Goal: Transaction & Acquisition: Obtain resource

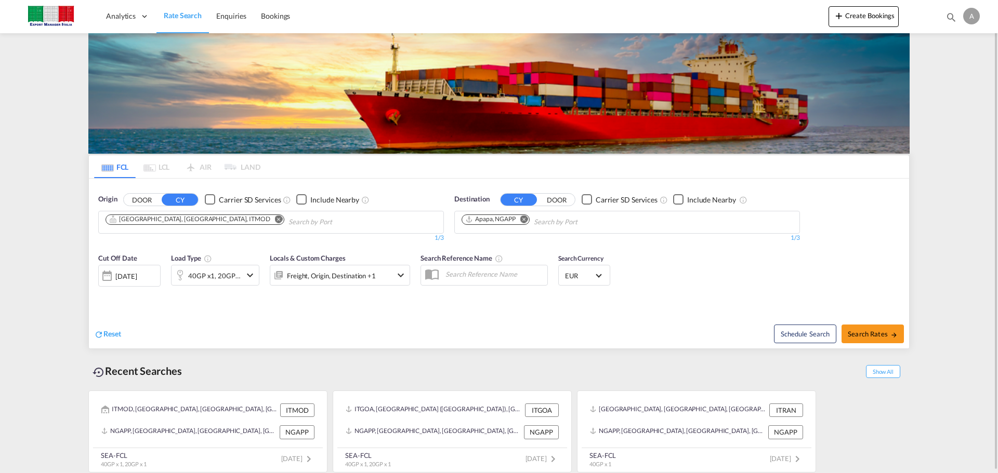
click at [247, 279] on md-icon "icon-chevron-down" at bounding box center [250, 275] width 12 height 12
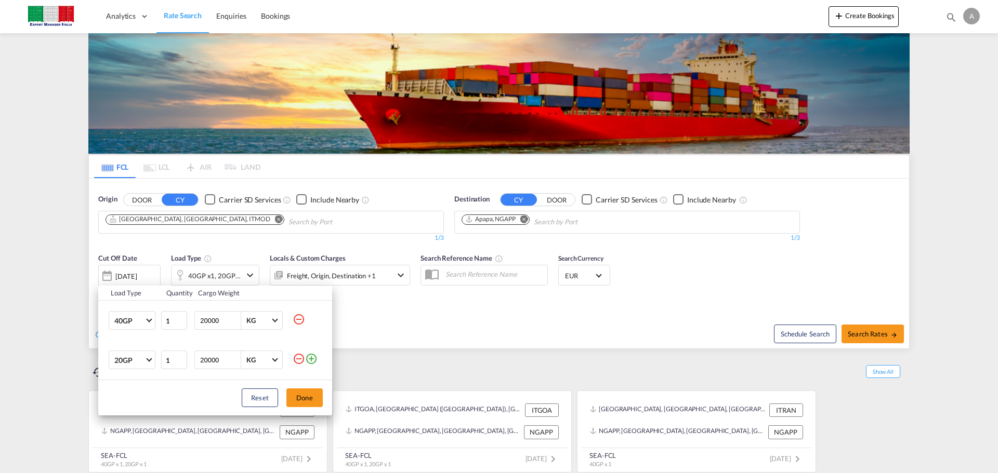
click at [301, 362] on md-icon "icon-minus-circle-outline" at bounding box center [299, 359] width 12 height 12
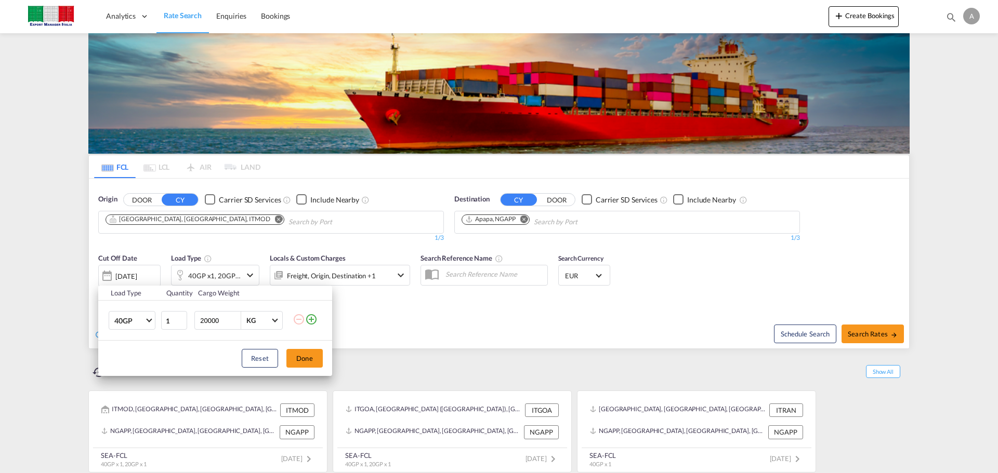
click at [189, 218] on div "Load Type Quantity Cargo Weight 40GP 20GP 40GP 40HC 45HC 20RE 40RE 40HR 20OT 40…" at bounding box center [499, 236] width 998 height 473
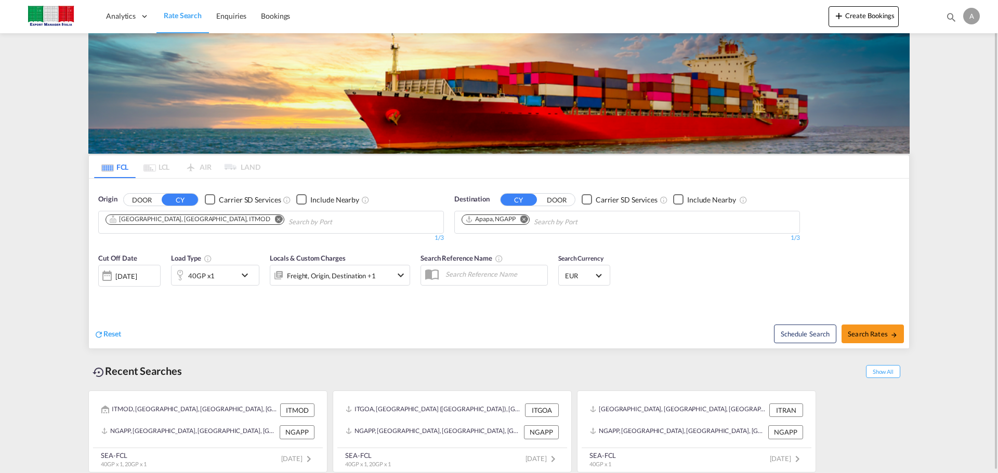
click at [275, 219] on md-icon "Remove" at bounding box center [279, 219] width 8 height 8
click at [143, 202] on button "DOOR" at bounding box center [142, 200] width 36 height 12
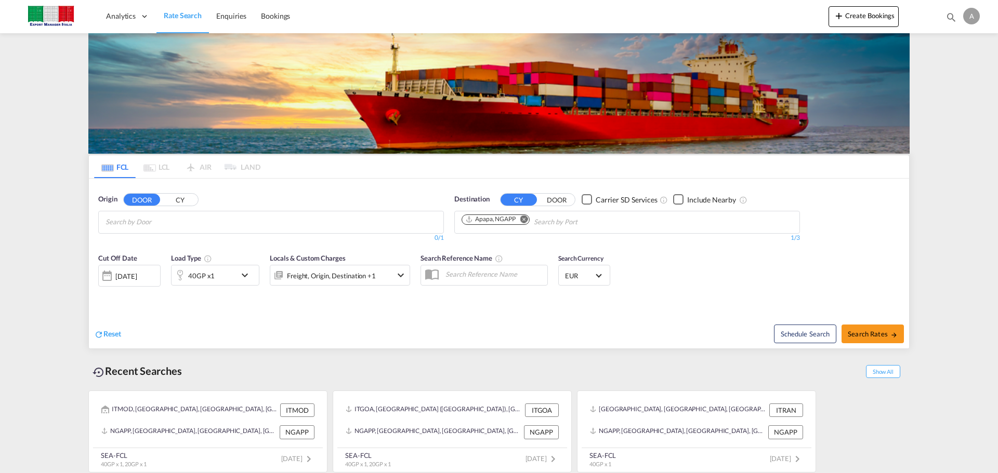
click at [162, 225] on body "Analytics Dashboard Rate Search Enquiries Bookings Analytics" at bounding box center [499, 236] width 998 height 473
paste input "Cavezzo, 41032 [GEOGRAPHIC_DATA]"
drag, startPoint x: 173, startPoint y: 222, endPoint x: 128, endPoint y: 221, distance: 44.7
click at [188, 219] on input "Cavezzo, 41032 [GEOGRAPHIC_DATA]" at bounding box center [155, 222] width 99 height 17
type input "Cavezzo"
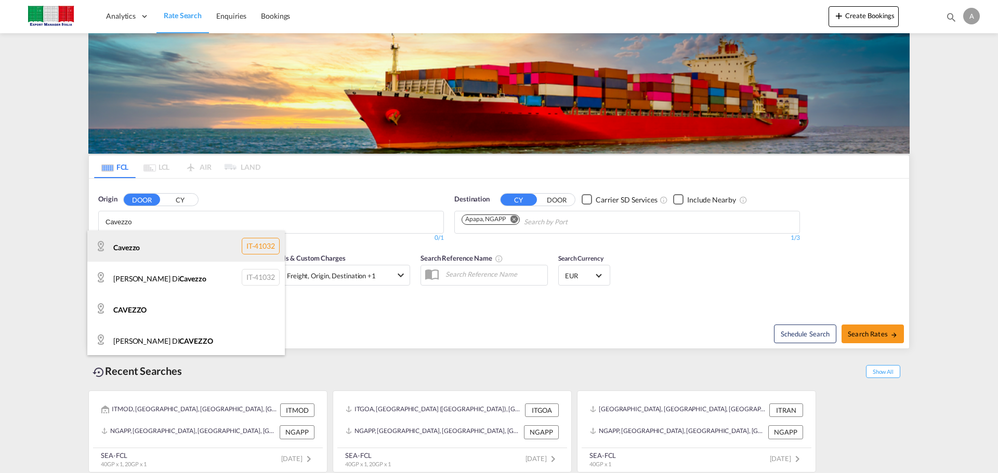
click at [138, 245] on div "Cavezzo IT-41032" at bounding box center [186, 246] width 198 height 31
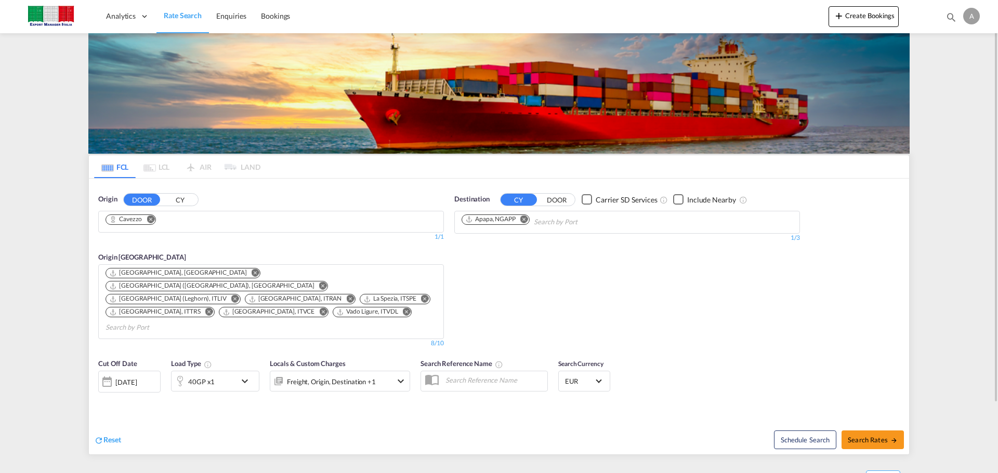
click at [527, 220] on md-icon "Remove" at bounding box center [524, 219] width 8 height 8
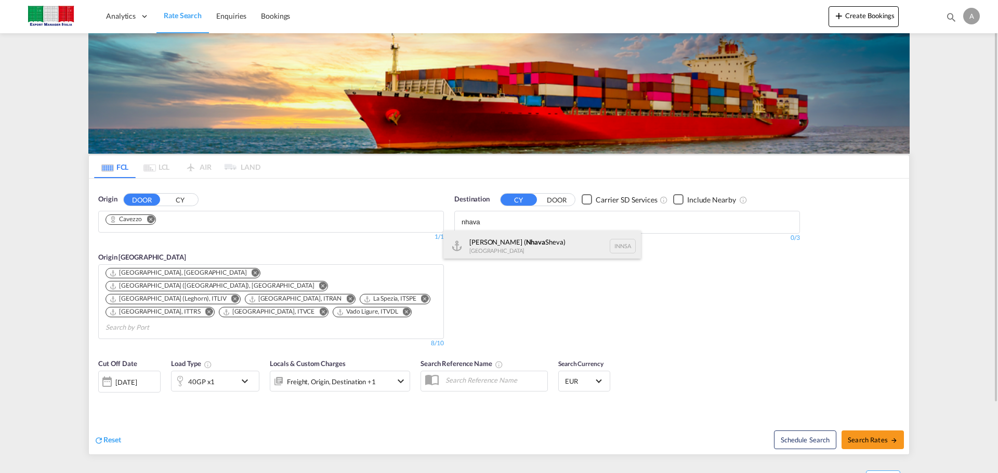
type input "nhava"
click at [533, 254] on div "[PERSON_NAME] ( [GEOGRAPHIC_DATA]) [GEOGRAPHIC_DATA] [GEOGRAPHIC_DATA]" at bounding box center [542, 246] width 198 height 31
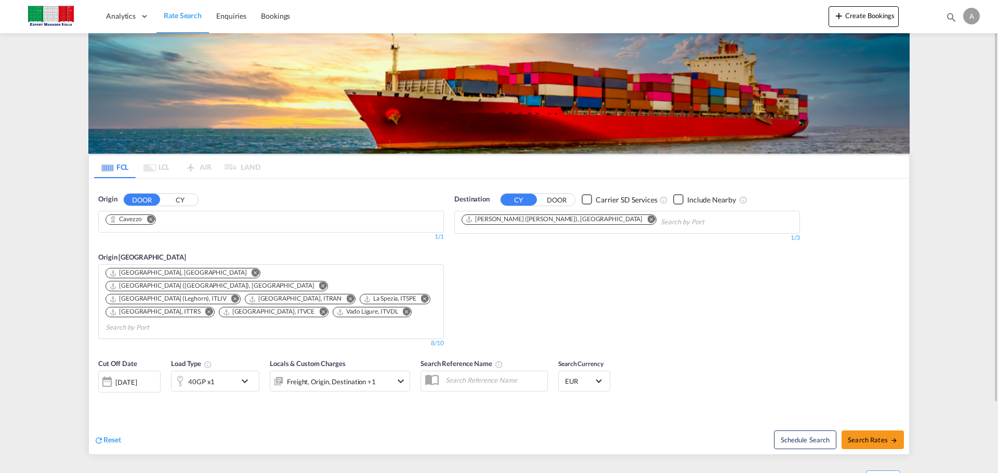
click at [245, 375] on md-icon "icon-chevron-down" at bounding box center [248, 381] width 18 height 12
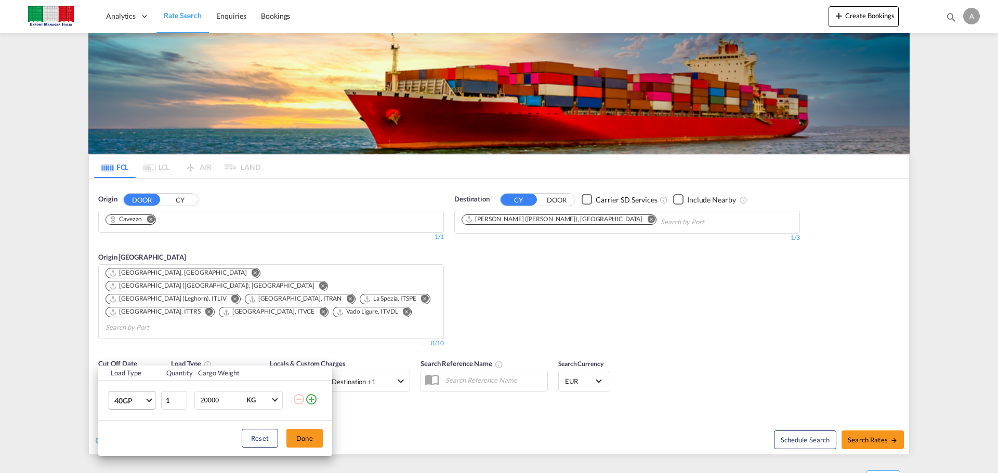
click at [152, 403] on md-select-value "40GP" at bounding box center [134, 401] width 42 height 18
click at [144, 415] on md-option "45HC" at bounding box center [141, 423] width 71 height 25
click at [148, 399] on span "Choose: \a45HC" at bounding box center [149, 400] width 6 height 6
click at [139, 374] on md-option "40HC" at bounding box center [141, 376] width 71 height 25
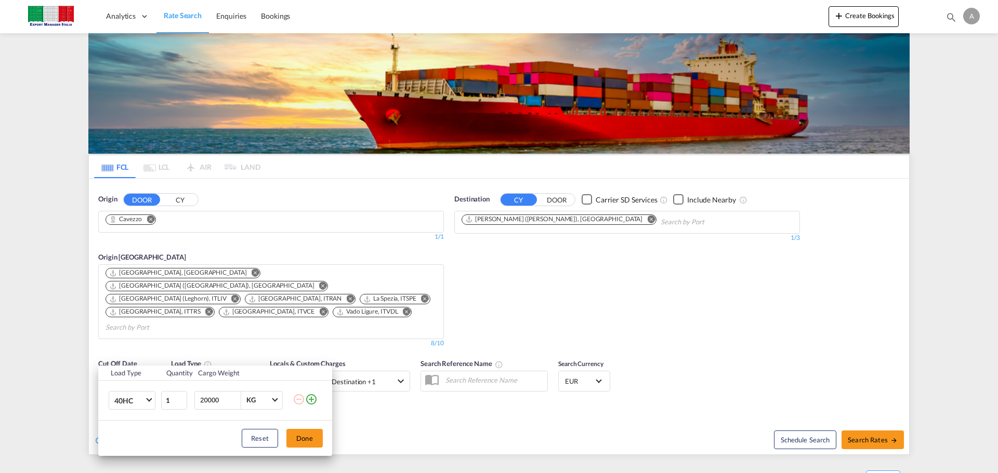
click at [372, 396] on div "Load Type Quantity Cargo Weight 40HC 1 20000 KG KG Load type addition is restri…" at bounding box center [499, 236] width 998 height 473
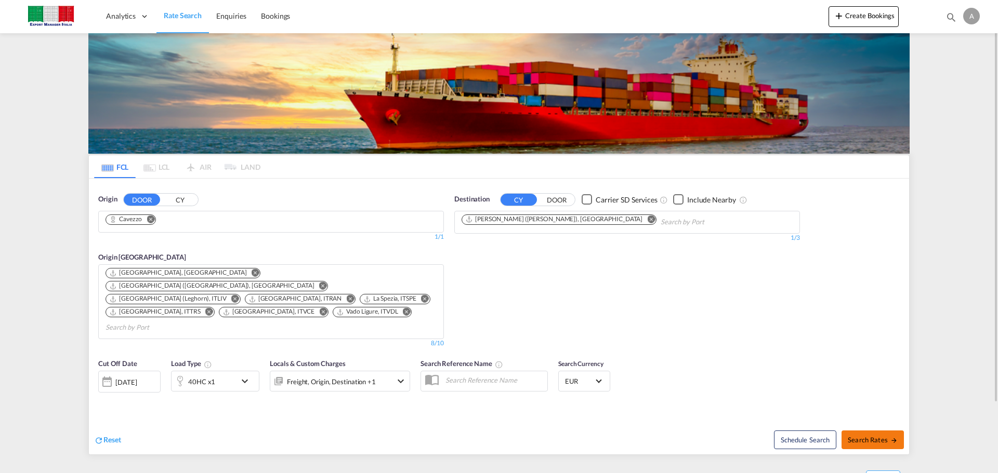
click at [878, 436] on span "Search Rates" at bounding box center [873, 440] width 50 height 8
type input "Cavezzo to INNSA / [DATE]"
